Goal: Task Accomplishment & Management: Use online tool/utility

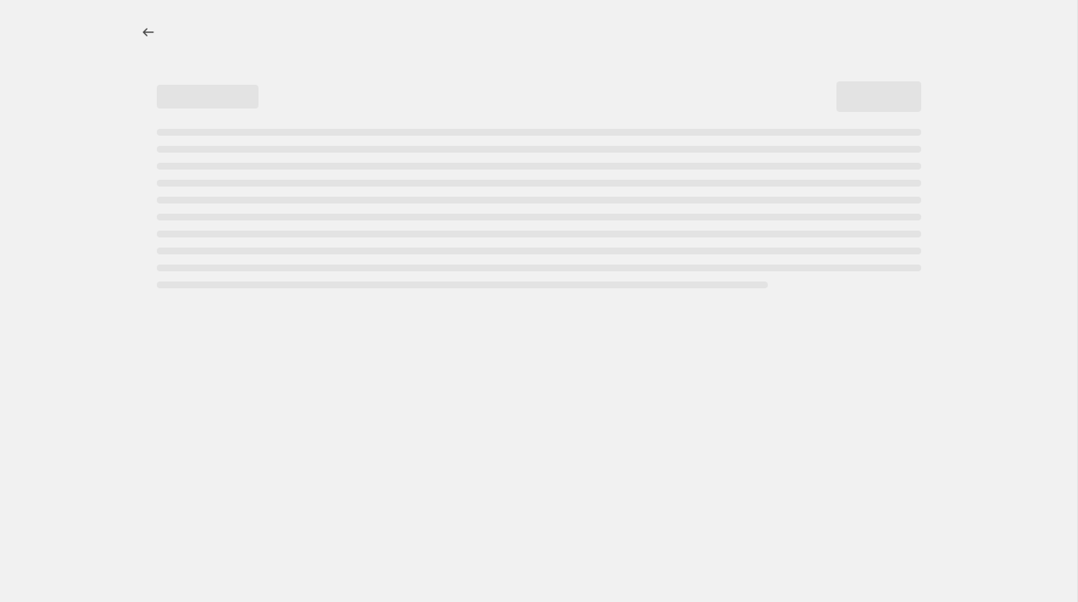
select select "percentage"
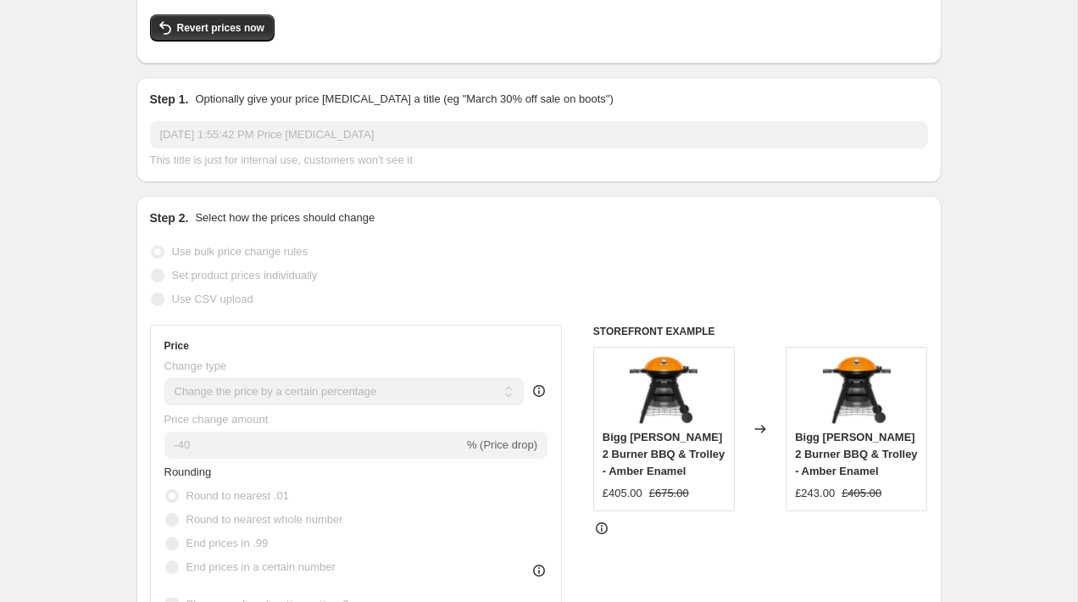
scroll to position [149, 0]
click at [758, 428] on icon at bounding box center [760, 428] width 11 height 8
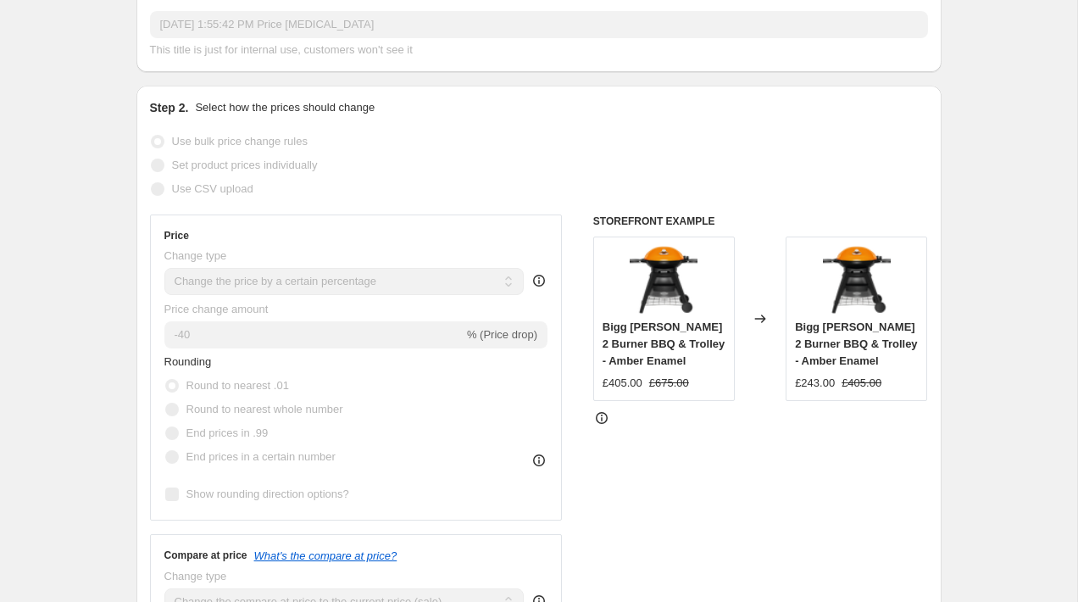
scroll to position [0, 0]
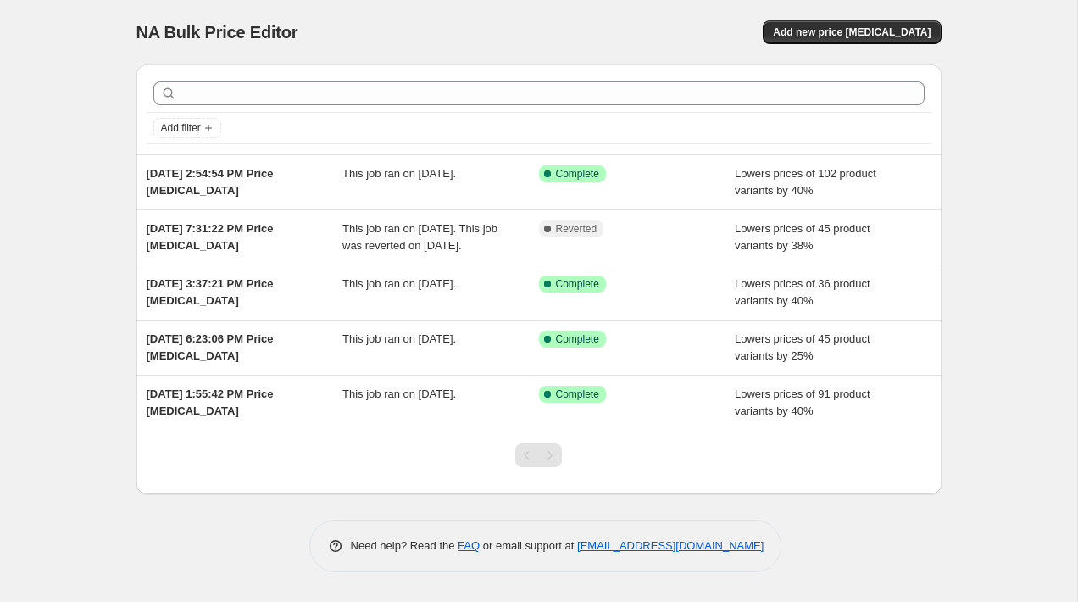
drag, startPoint x: 282, startPoint y: 313, endPoint x: -43, endPoint y: 311, distance: 325.5
click at [0, 311] on html "Home Settings Plans Skip to content NA Bulk Price Editor. This page is ready NA…" at bounding box center [539, 301] width 1078 height 602
